Goal: Task Accomplishment & Management: Use online tool/utility

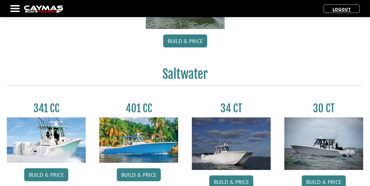
scroll to position [234, 0]
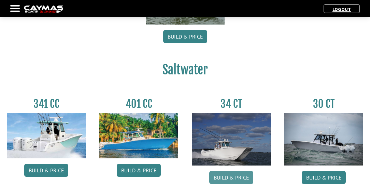
click at [239, 173] on link "Build & Price" at bounding box center [231, 177] width 44 height 13
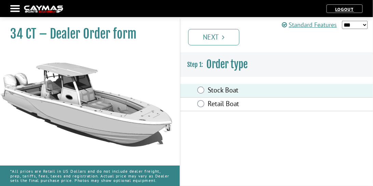
click at [231, 31] on link "Next" at bounding box center [213, 37] width 51 height 16
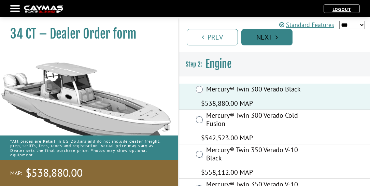
click at [275, 40] on link "Next" at bounding box center [267, 37] width 51 height 16
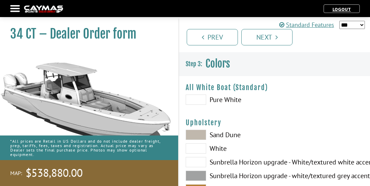
click at [200, 103] on span at bounding box center [196, 100] width 21 height 10
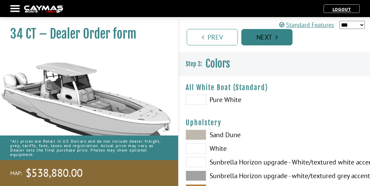
click at [286, 39] on link "Next" at bounding box center [267, 37] width 51 height 16
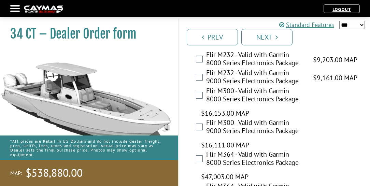
scroll to position [2017, 0]
